Goal: Navigation & Orientation: Find specific page/section

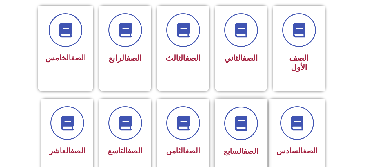
scroll to position [174, 0]
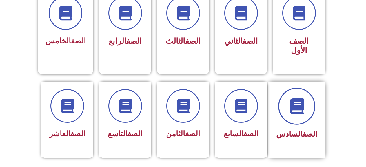
click at [297, 106] on span at bounding box center [297, 106] width 37 height 37
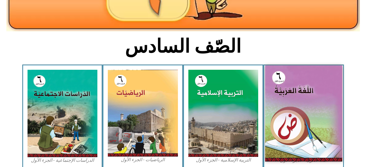
scroll to position [145, 0]
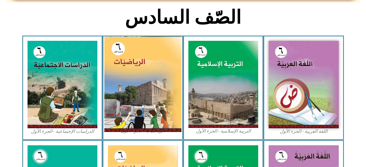
click at [141, 79] on img at bounding box center [142, 85] width 77 height 96
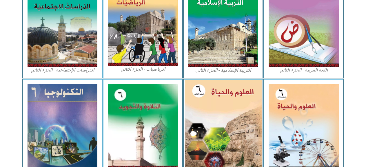
scroll to position [319, 0]
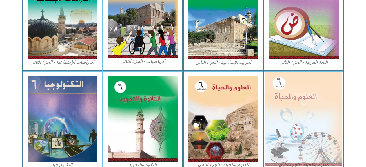
click at [291, 111] on img at bounding box center [303, 119] width 77 height 94
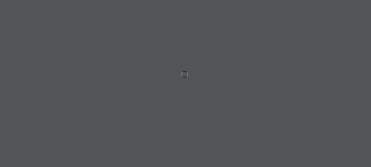
scroll to position [0, 16]
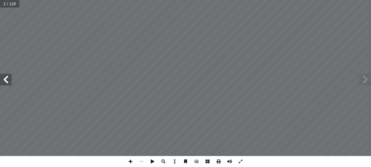
scroll to position [0, 16]
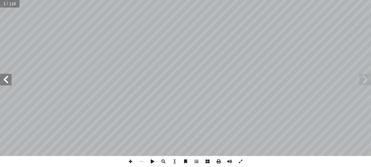
click at [5, 81] on span at bounding box center [6, 80] width 12 height 12
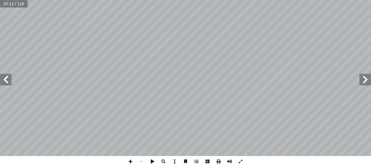
click at [5, 81] on span at bounding box center [6, 80] width 12 height 12
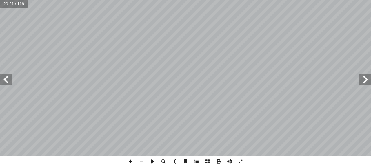
click at [5, 81] on span at bounding box center [6, 80] width 12 height 12
click at [369, 80] on span at bounding box center [366, 80] width 12 height 12
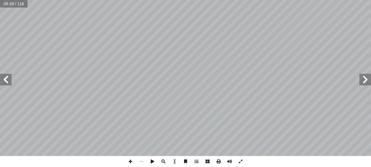
click at [369, 80] on span at bounding box center [366, 80] width 12 height 12
